Goal: Navigation & Orientation: Find specific page/section

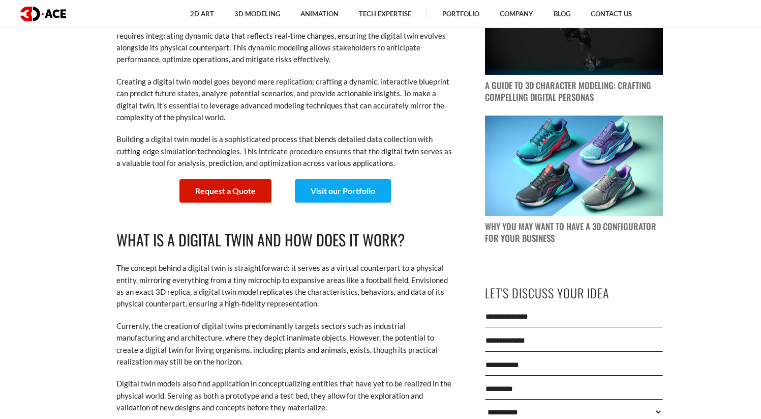
scroll to position [919, 0]
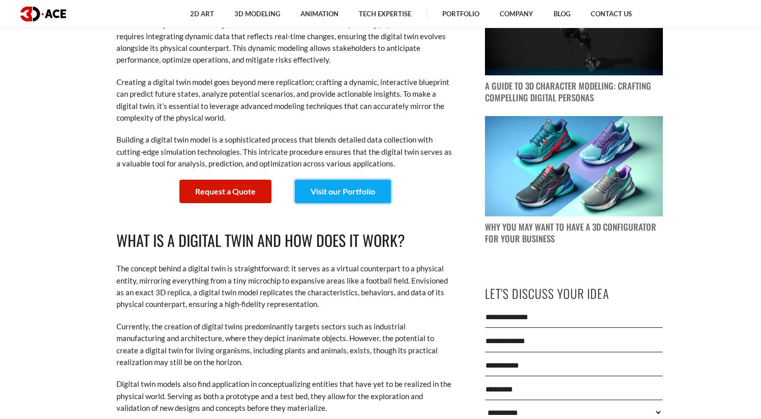
click at [331, 188] on link "Visit our Portfolio" at bounding box center [343, 191] width 96 height 23
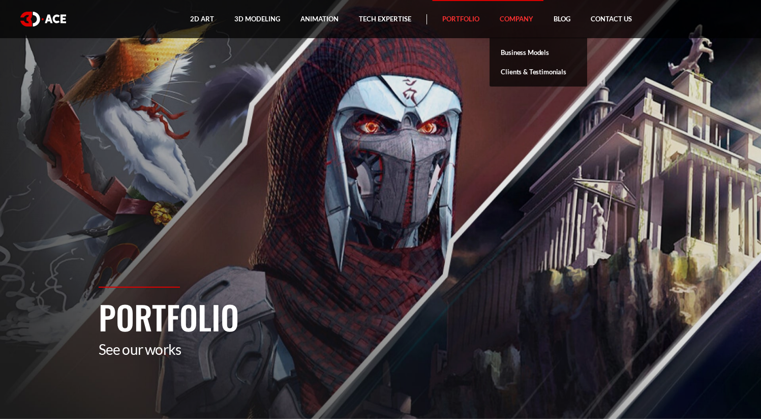
click at [516, 20] on link "Company" at bounding box center [517, 19] width 54 height 38
